Goal: Navigation & Orientation: Find specific page/section

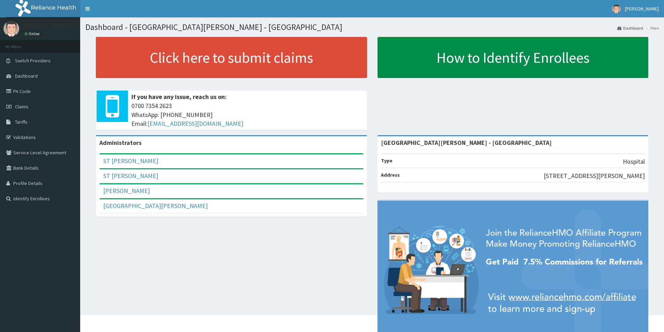
click at [539, 63] on link "How to Identify Enrollees" at bounding box center [513, 57] width 271 height 41
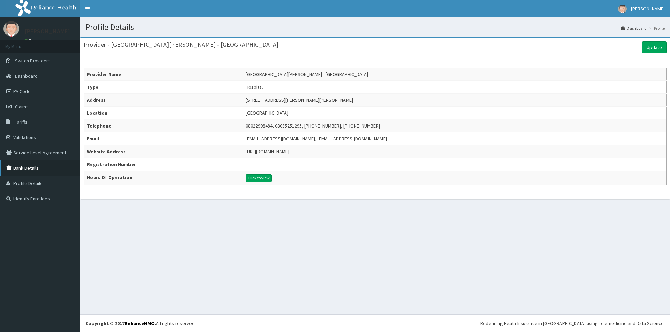
click at [28, 172] on link "Bank Details" at bounding box center [40, 167] width 80 height 15
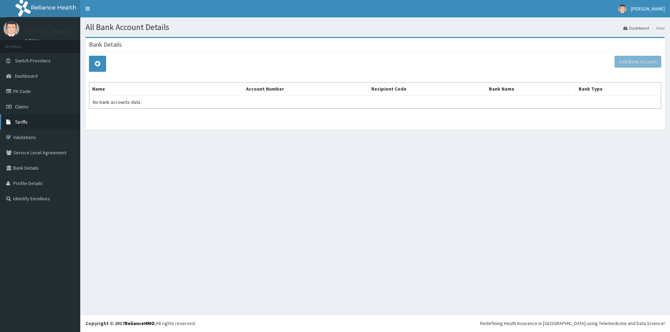
click at [18, 123] on span "Tariffs" at bounding box center [21, 122] width 13 height 6
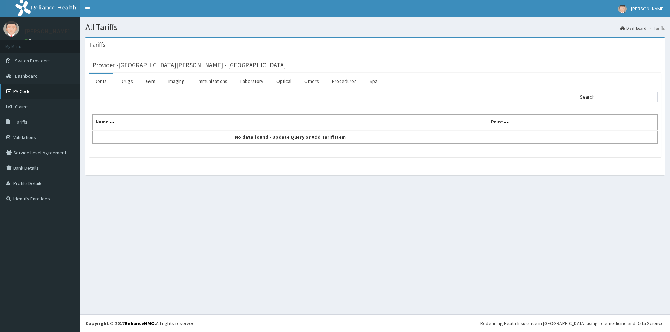
click at [19, 95] on link "PA Code" at bounding box center [40, 91] width 80 height 15
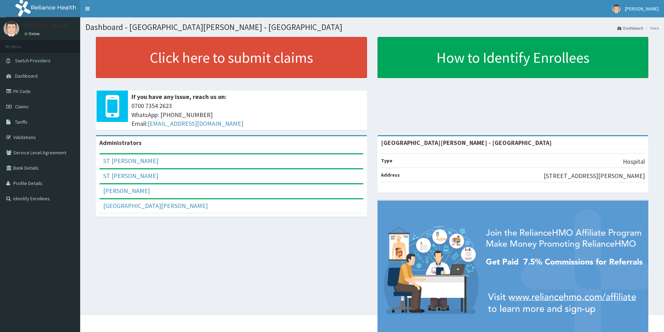
scroll to position [30, 0]
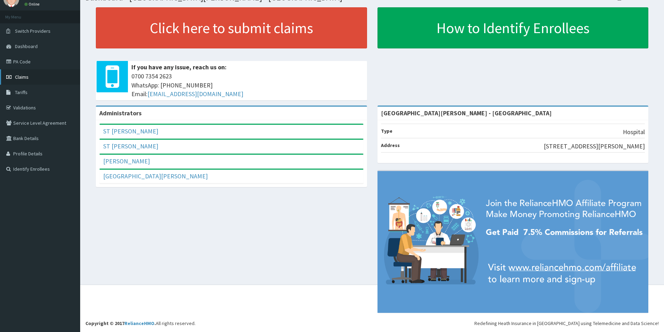
click at [21, 77] on span "Claims" at bounding box center [22, 77] width 14 height 6
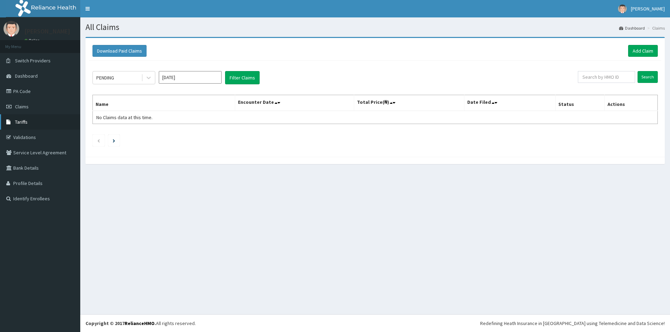
click at [18, 126] on link "Tariffs" at bounding box center [40, 121] width 80 height 15
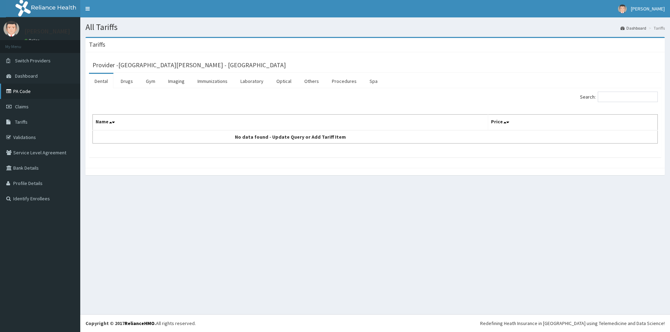
click at [19, 98] on link "PA Code" at bounding box center [40, 91] width 80 height 15
